Goal: Task Accomplishment & Management: Manage account settings

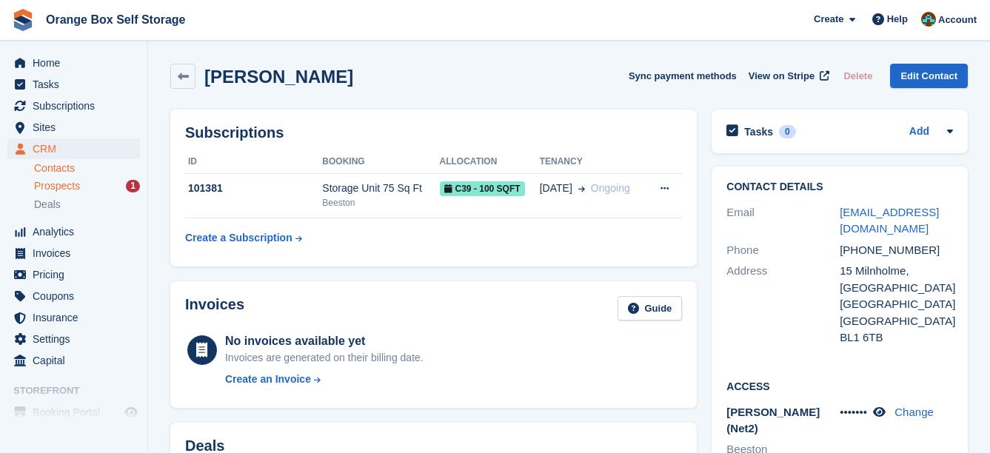
click at [81, 187] on div "Prospects 1" at bounding box center [87, 186] width 106 height 14
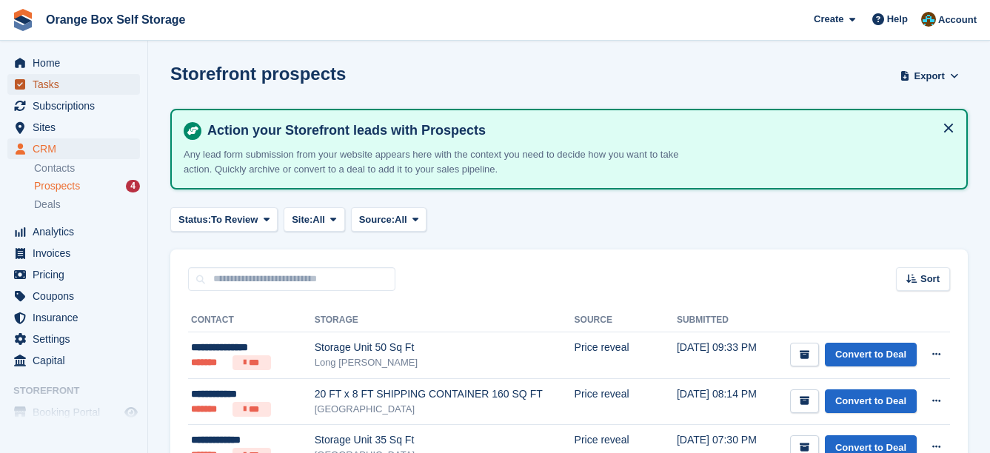
click at [62, 81] on span "Tasks" at bounding box center [77, 84] width 89 height 21
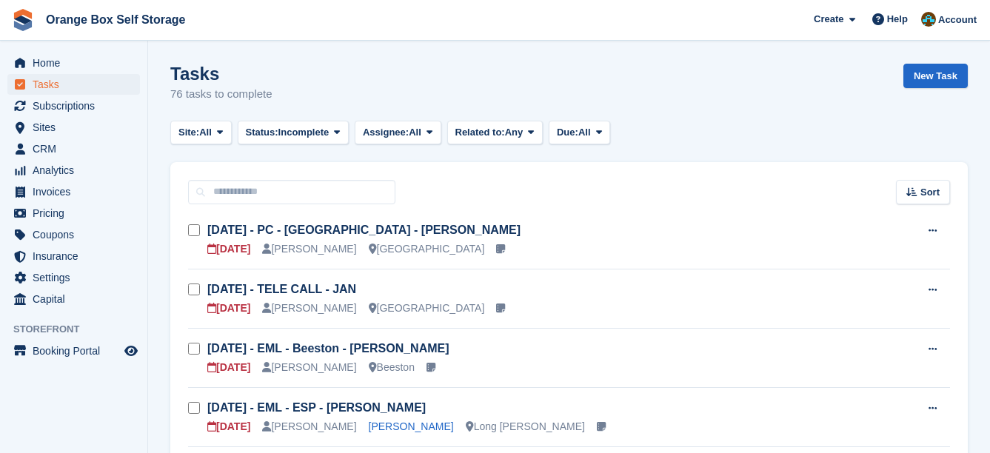
click at [441, 76] on div "Tasks 76 tasks to complete New Task" at bounding box center [568, 92] width 797 height 57
click at [51, 151] on span "CRM" at bounding box center [77, 148] width 89 height 21
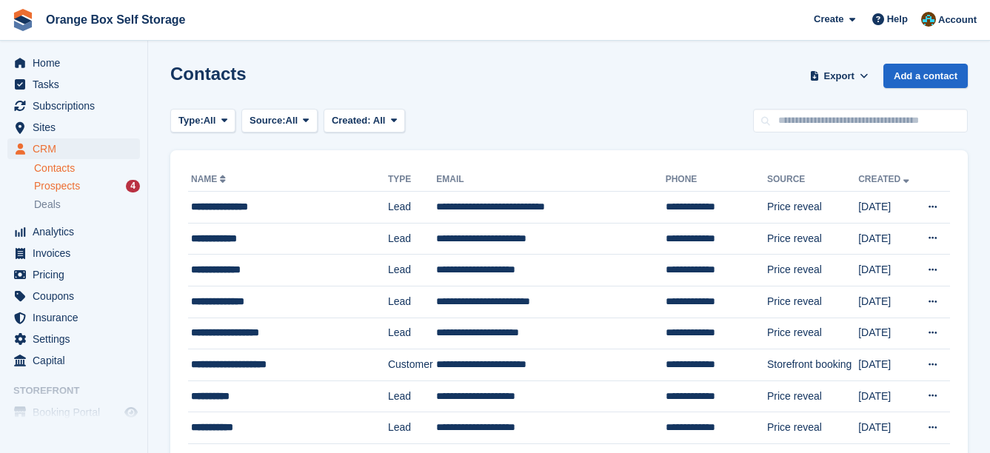
click at [75, 188] on span "Prospects" at bounding box center [57, 186] width 46 height 14
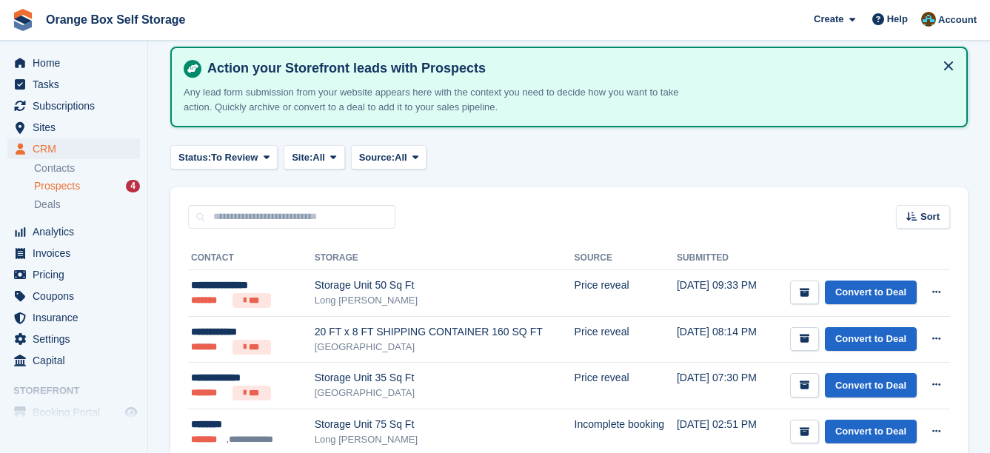
scroll to position [138, 0]
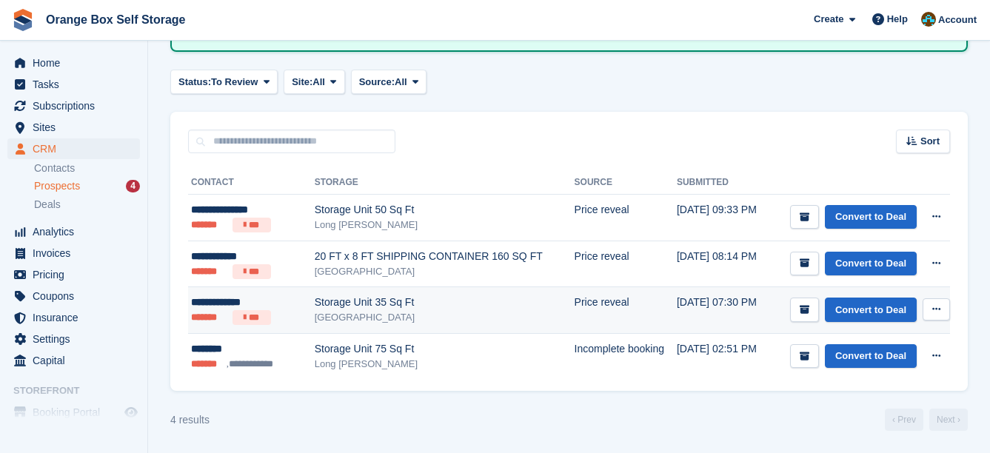
click at [756, 312] on td "[DATE] 07:30 PM" at bounding box center [722, 310] width 91 height 47
